Goal: Information Seeking & Learning: Learn about a topic

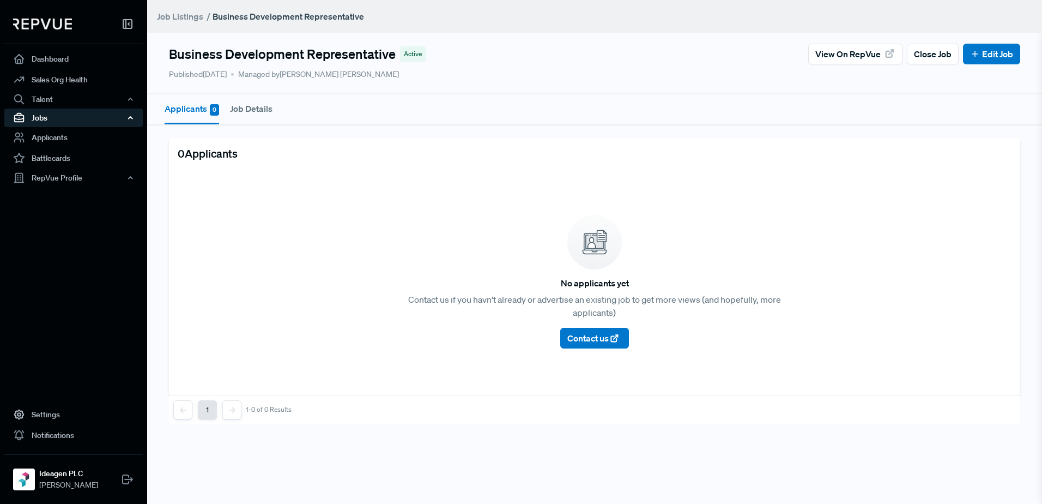
click at [64, 114] on div "Jobs" at bounding box center [73, 117] width 138 height 19
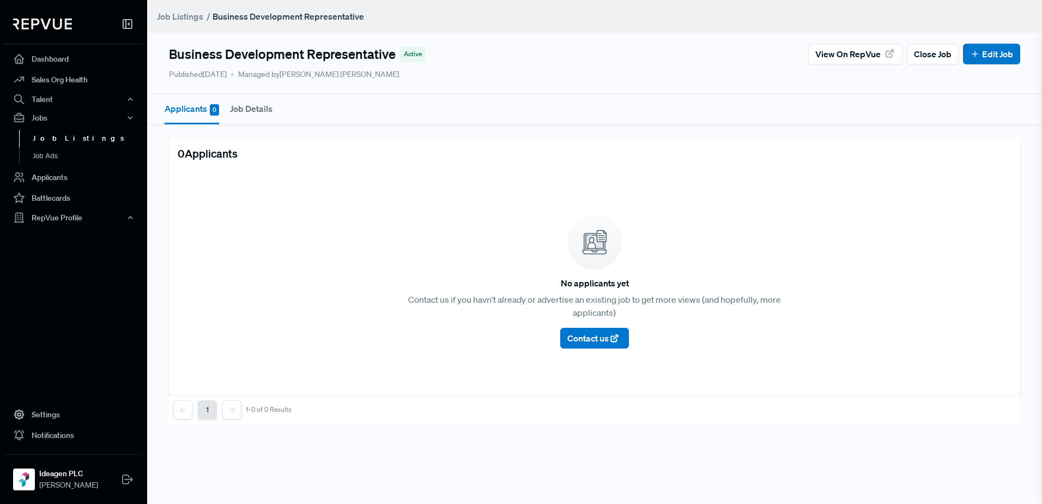
click at [66, 146] on link "Job Listings" at bounding box center [88, 138] width 138 height 17
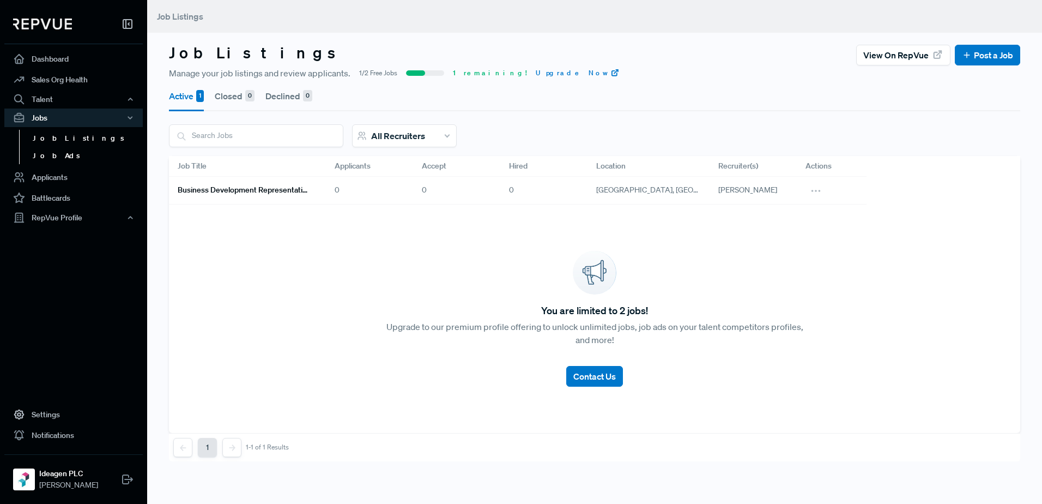
click at [67, 161] on link "Job Ads" at bounding box center [88, 155] width 138 height 17
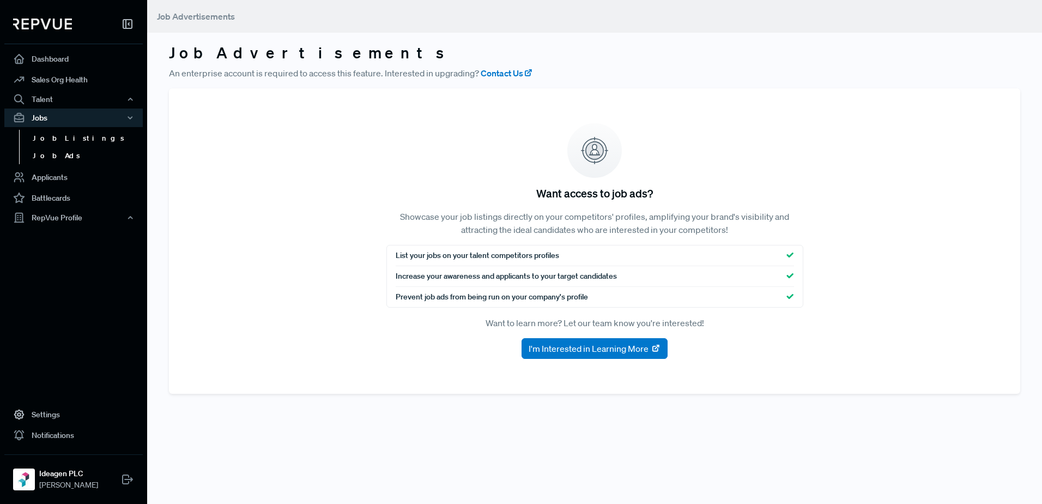
click at [66, 143] on link "Job Listings" at bounding box center [88, 138] width 138 height 17
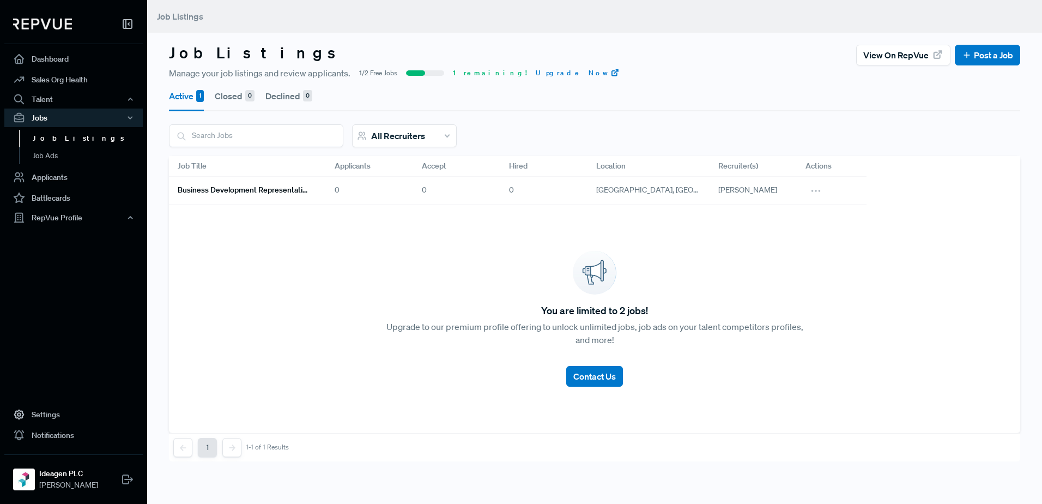
click at [270, 193] on h6 "Business Development Representative" at bounding box center [243, 189] width 131 height 9
